Goal: Task Accomplishment & Management: Manage account settings

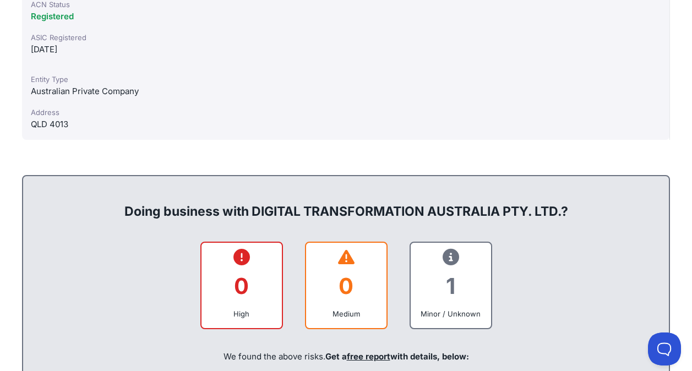
scroll to position [660, 0]
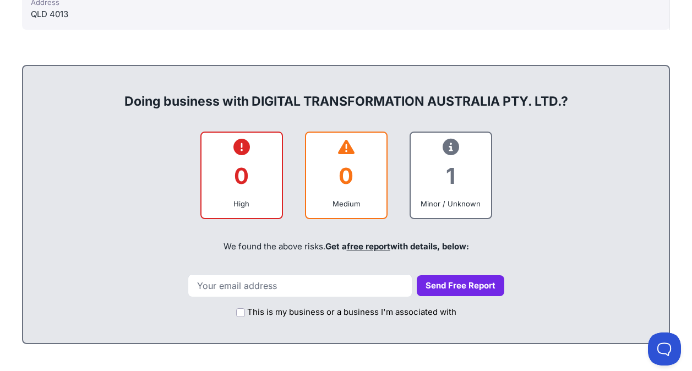
click at [110, 215] on div "0 High 0 Medium 1 Minor / Unknown" at bounding box center [346, 176] width 624 height 88
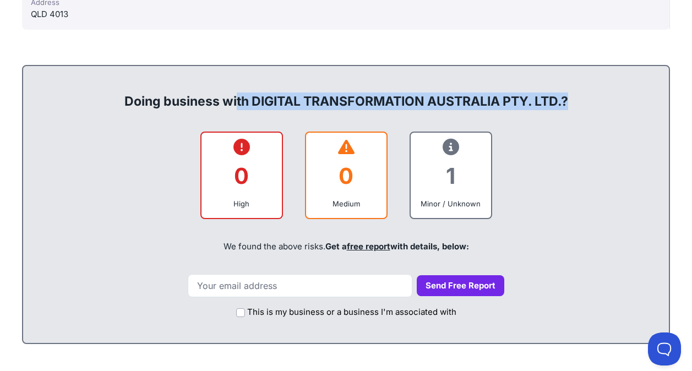
drag, startPoint x: 117, startPoint y: 103, endPoint x: 602, endPoint y: 111, distance: 485.5
click at [602, 111] on div "Doing business with DIGITAL TRANSFORMATION AUSTRALIA PTY. LTD.? 0 High 0 Medium…" at bounding box center [346, 204] width 648 height 279
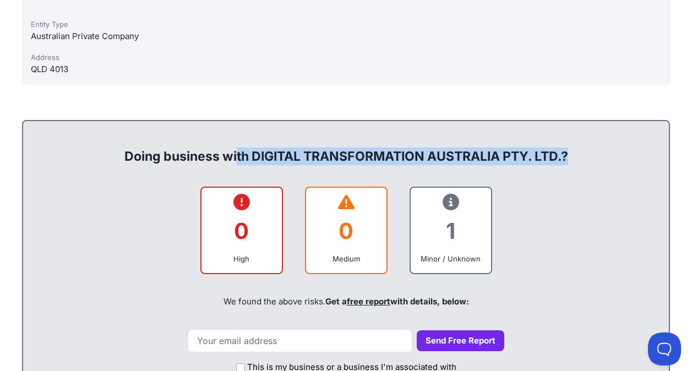
scroll to position [550, 0]
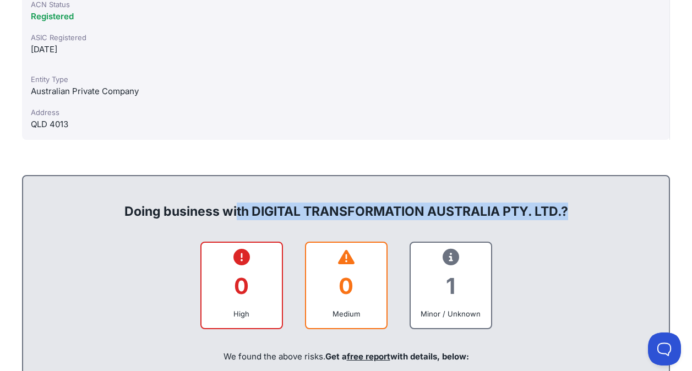
click at [498, 223] on div "Doing business with DIGITAL TRANSFORMATION AUSTRALIA PTY. LTD.? 0 High 0 Medium…" at bounding box center [346, 314] width 648 height 279
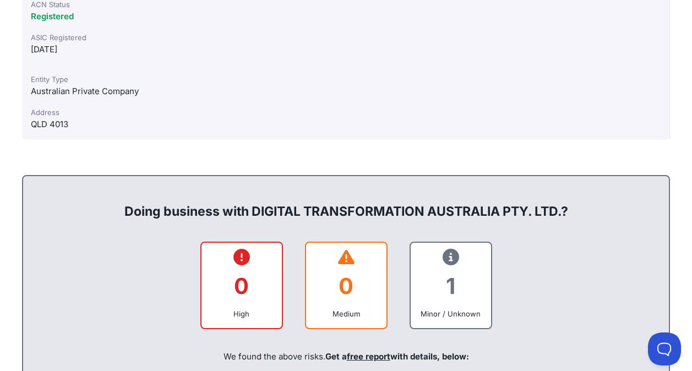
drag, startPoint x: 117, startPoint y: 218, endPoint x: 576, endPoint y: 212, distance: 459.1
click at [576, 212] on div "Doing business with DIGITAL TRANSFORMATION AUSTRALIA PTY. LTD.?" at bounding box center [346, 202] width 624 height 35
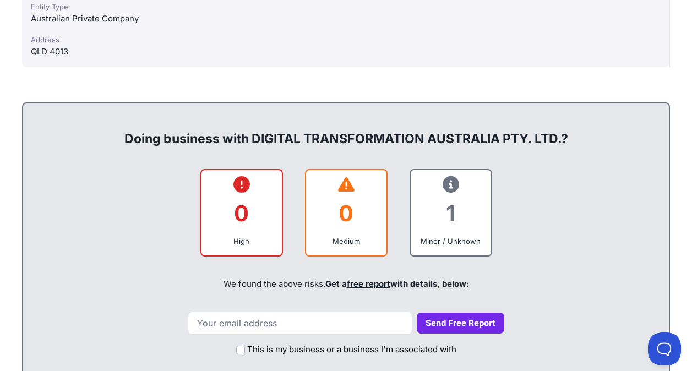
scroll to position [660, 0]
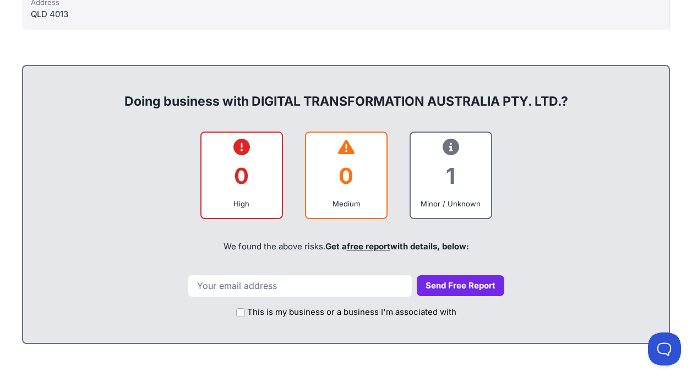
click at [556, 231] on div "We found the above risks. Get a free report with details, below:" at bounding box center [346, 246] width 624 height 37
click at [448, 163] on div "1" at bounding box center [450, 176] width 63 height 45
click at [203, 230] on div "We found the above risks. Get a free report with details, below:" at bounding box center [346, 246] width 624 height 37
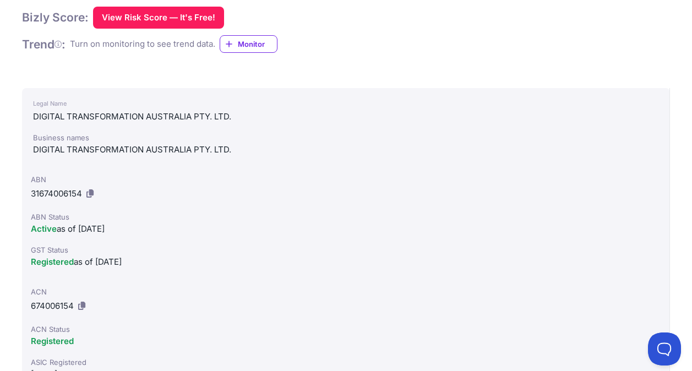
scroll to position [220, 0]
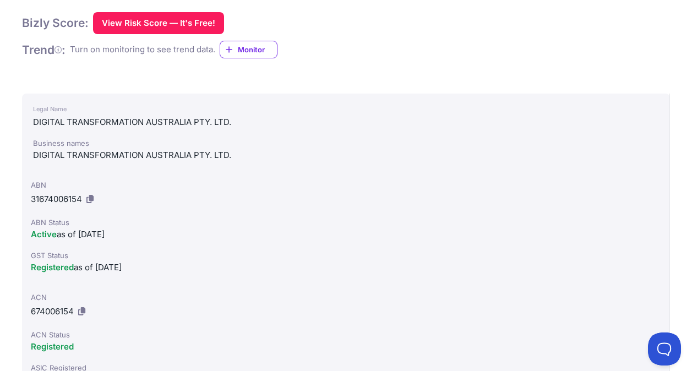
click at [178, 242] on div "ABN 31674006154 ABN Status Active as of 06/01/2024 GST Status Registered as of …" at bounding box center [346, 227] width 648 height 112
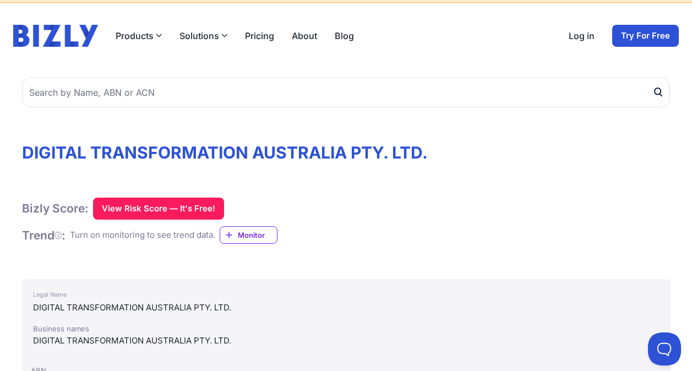
scroll to position [0, 0]
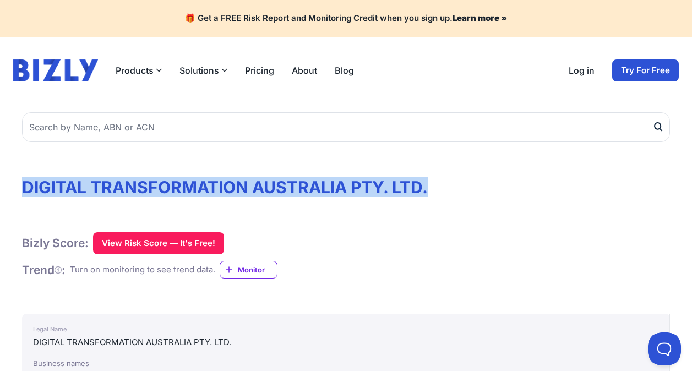
drag, startPoint x: 0, startPoint y: 189, endPoint x: 460, endPoint y: 182, distance: 460.2
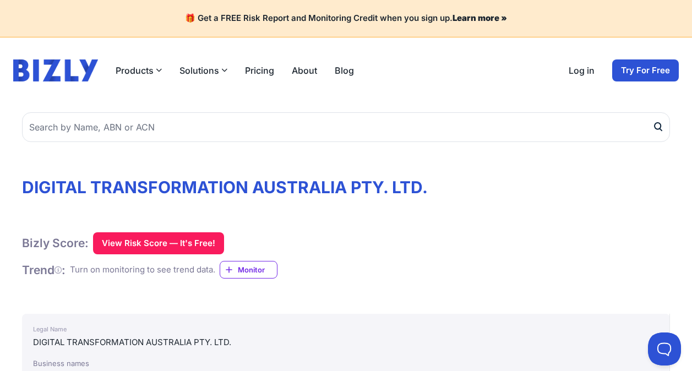
drag, startPoint x: 460, startPoint y: 182, endPoint x: 421, endPoint y: 231, distance: 62.7
click at [118, 250] on button "View Risk Score — It's Free!" at bounding box center [158, 243] width 131 height 22
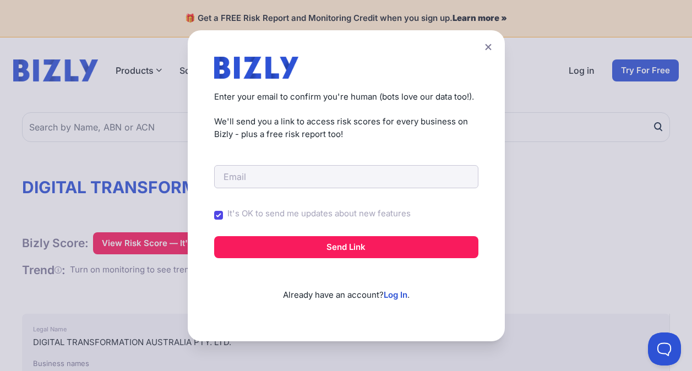
drag, startPoint x: 489, startPoint y: 43, endPoint x: 324, endPoint y: 153, distance: 198.0
click at [324, 153] on div "Create a Free Account to View Risk Scores Get instant access to risk scores for…" at bounding box center [346, 185] width 317 height 311
click at [494, 39] on div "Create a Free Account to View Risk Scores Get instant access to risk scores for…" at bounding box center [346, 185] width 317 height 311
click at [491, 45] on icon at bounding box center [488, 46] width 7 height 7
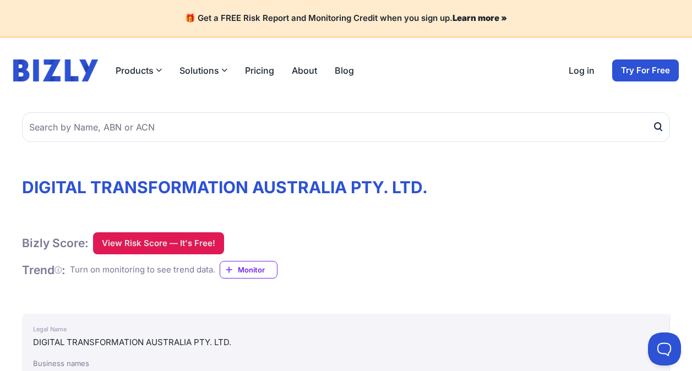
click at [185, 236] on button "View Risk Score — It's Free!" at bounding box center [158, 243] width 131 height 22
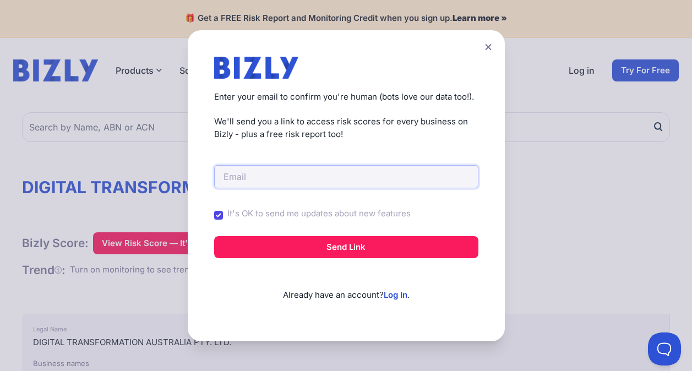
click at [291, 170] on input "email" at bounding box center [346, 176] width 264 height 23
type input "[EMAIL_ADDRESS][DOMAIN_NAME]"
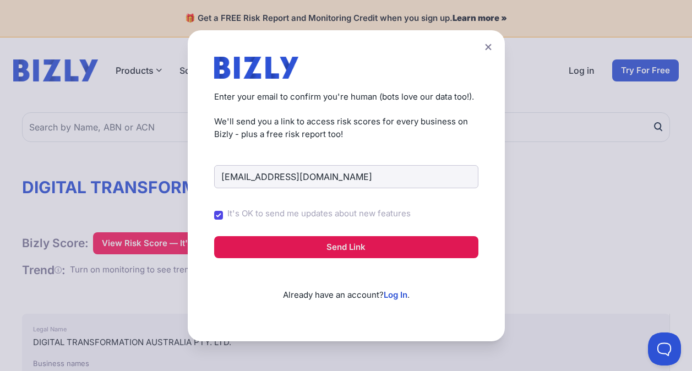
click at [298, 248] on button "Send Link" at bounding box center [346, 247] width 264 height 22
click at [336, 248] on button "Send Link" at bounding box center [346, 247] width 264 height 22
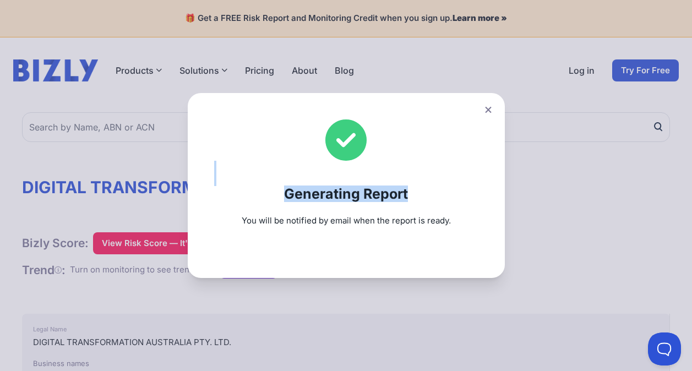
drag, startPoint x: 497, startPoint y: 48, endPoint x: 409, endPoint y: 203, distance: 177.5
click at [409, 203] on div "Generating Report You will be notified by email when the report is ready." at bounding box center [346, 185] width 692 height 371
drag, startPoint x: 409, startPoint y: 203, endPoint x: 460, endPoint y: 229, distance: 57.1
click at [460, 229] on div "Generating Report You will be notified by email when the report is ready." at bounding box center [346, 185] width 317 height 185
click at [483, 111] on div "Generating Report You will be notified by email when the report is ready." at bounding box center [346, 185] width 317 height 185
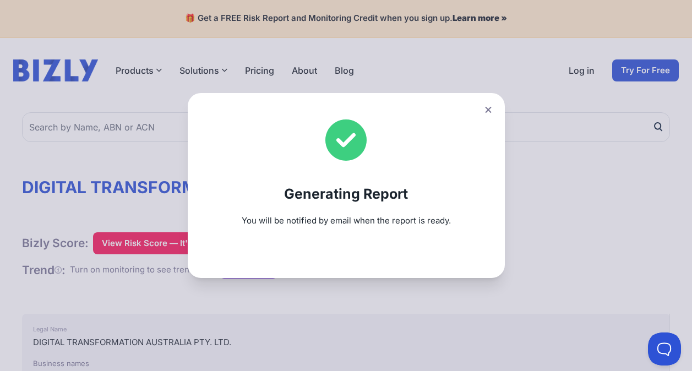
click at [491, 111] on icon at bounding box center [488, 110] width 6 height 6
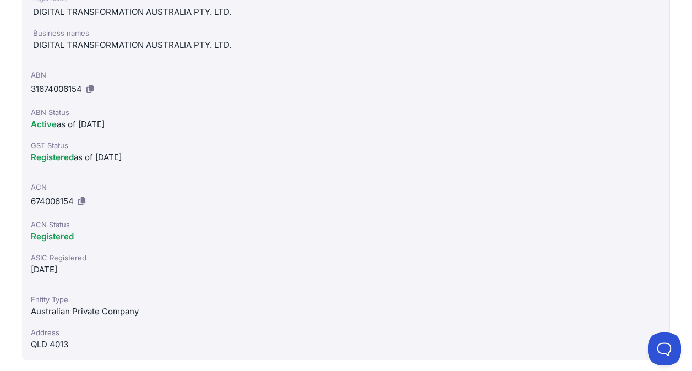
scroll to position [440, 0]
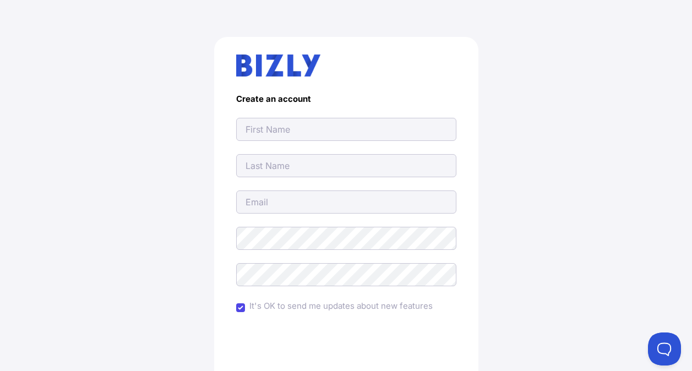
scroll to position [55, 0]
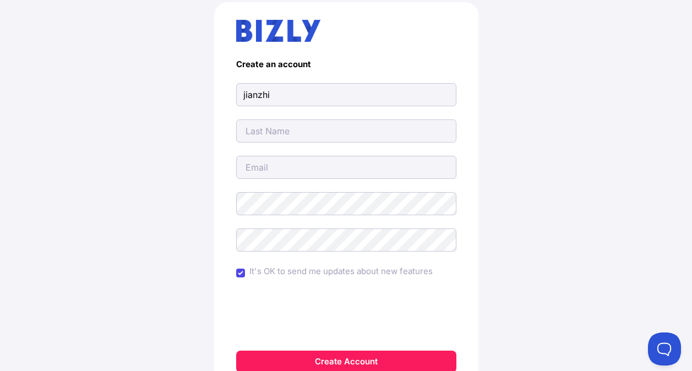
type input "jianzhi"
click at [250, 132] on input "text" at bounding box center [346, 130] width 220 height 23
type input "ma"
click at [250, 168] on input "email" at bounding box center [346, 167] width 220 height 23
type input "jjjzzzmmm666@gmail.com"
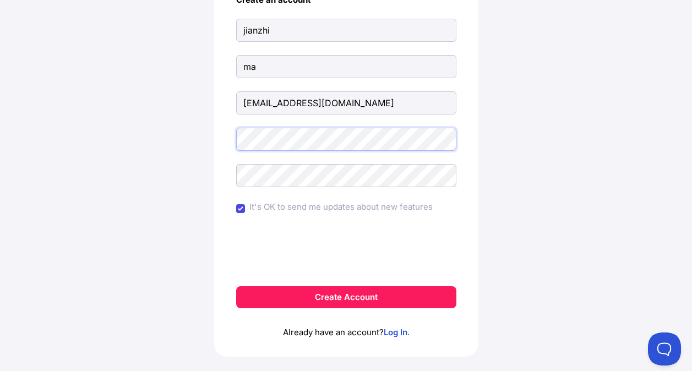
scroll to position [85, 0]
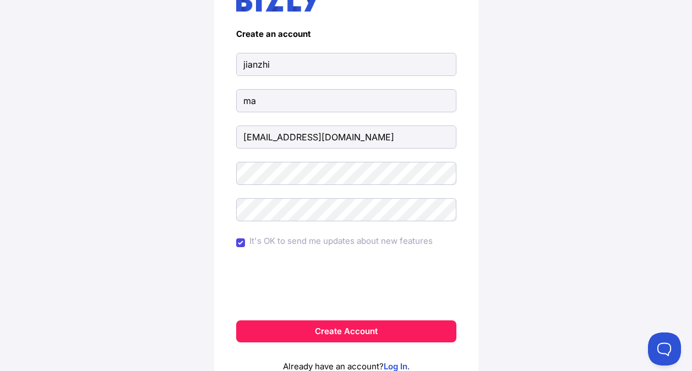
click at [285, 185] on form "Create an account jianzhi ma jjjzzzmmm666@gmail.com It's OK to send me updates …" at bounding box center [346, 185] width 220 height 313
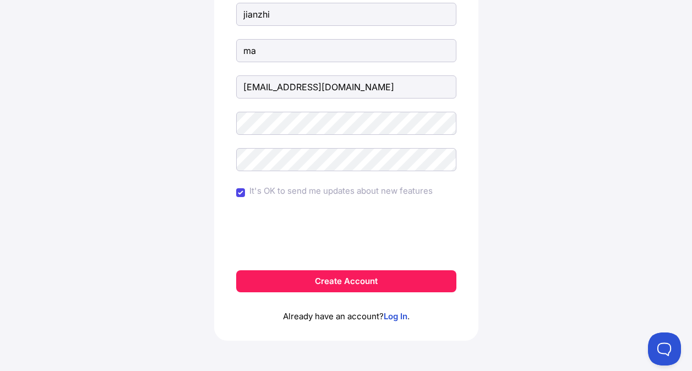
scroll to position [140, 0]
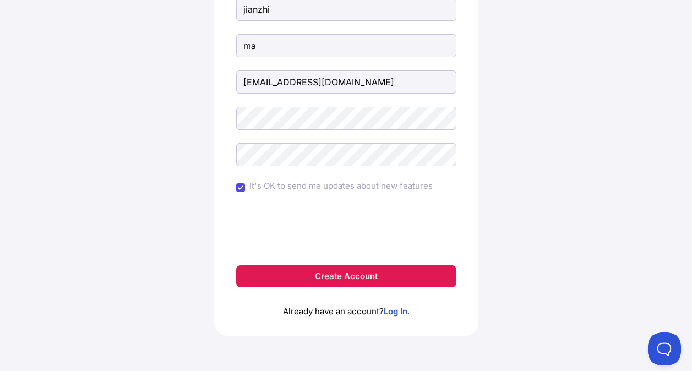
click at [356, 278] on button "Create Account" at bounding box center [346, 276] width 220 height 22
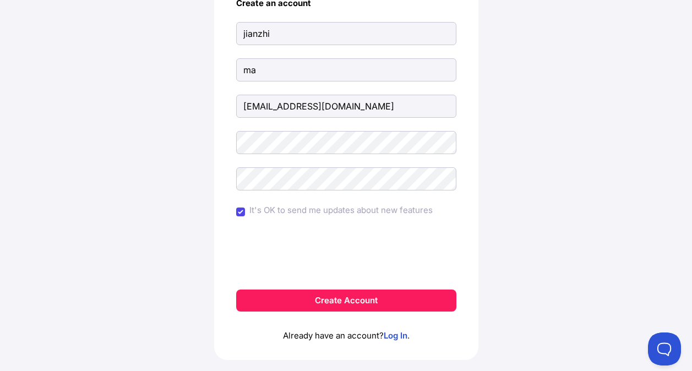
scroll to position [165, 0]
click at [388, 338] on link "Log In" at bounding box center [396, 335] width 24 height 10
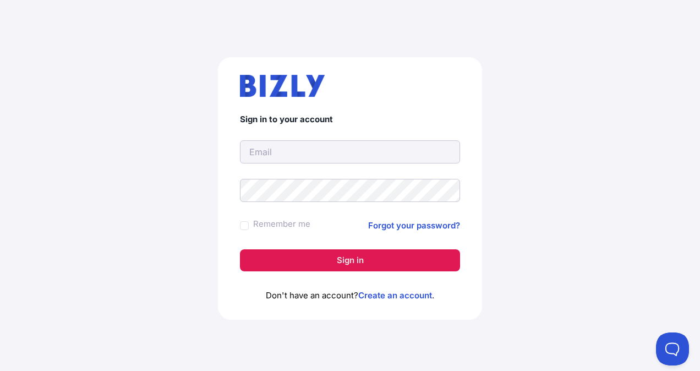
type input "[EMAIL_ADDRESS][DOMAIN_NAME]"
click at [401, 256] on button "Sign in" at bounding box center [350, 260] width 220 height 22
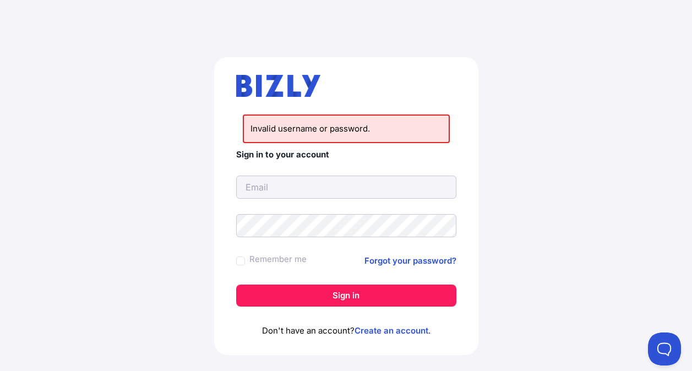
type input "[EMAIL_ADDRESS][DOMAIN_NAME]"
click at [213, 230] on div "Invalid username or password. Sign in to your account [EMAIL_ADDRESS][DOMAIN_NA…" at bounding box center [346, 210] width 648 height 359
click at [507, 254] on div "Invalid username or password. Sign in to your account [EMAIL_ADDRESS][DOMAIN_NA…" at bounding box center [346, 210] width 648 height 359
click at [449, 264] on link "Forgot your password?" at bounding box center [410, 260] width 92 height 13
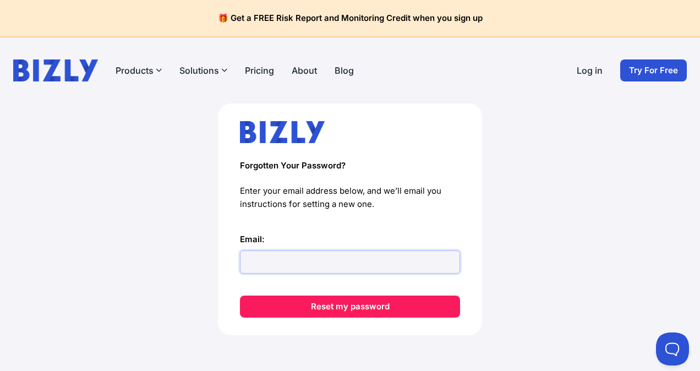
click at [434, 258] on input "Email:" at bounding box center [350, 261] width 220 height 23
type input "[EMAIL_ADDRESS][DOMAIN_NAME]"
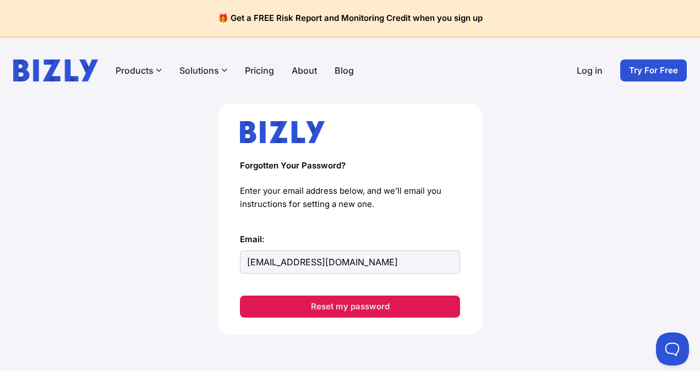
click at [338, 313] on button "Reset my password" at bounding box center [350, 307] width 220 height 22
